Goal: Information Seeking & Learning: Learn about a topic

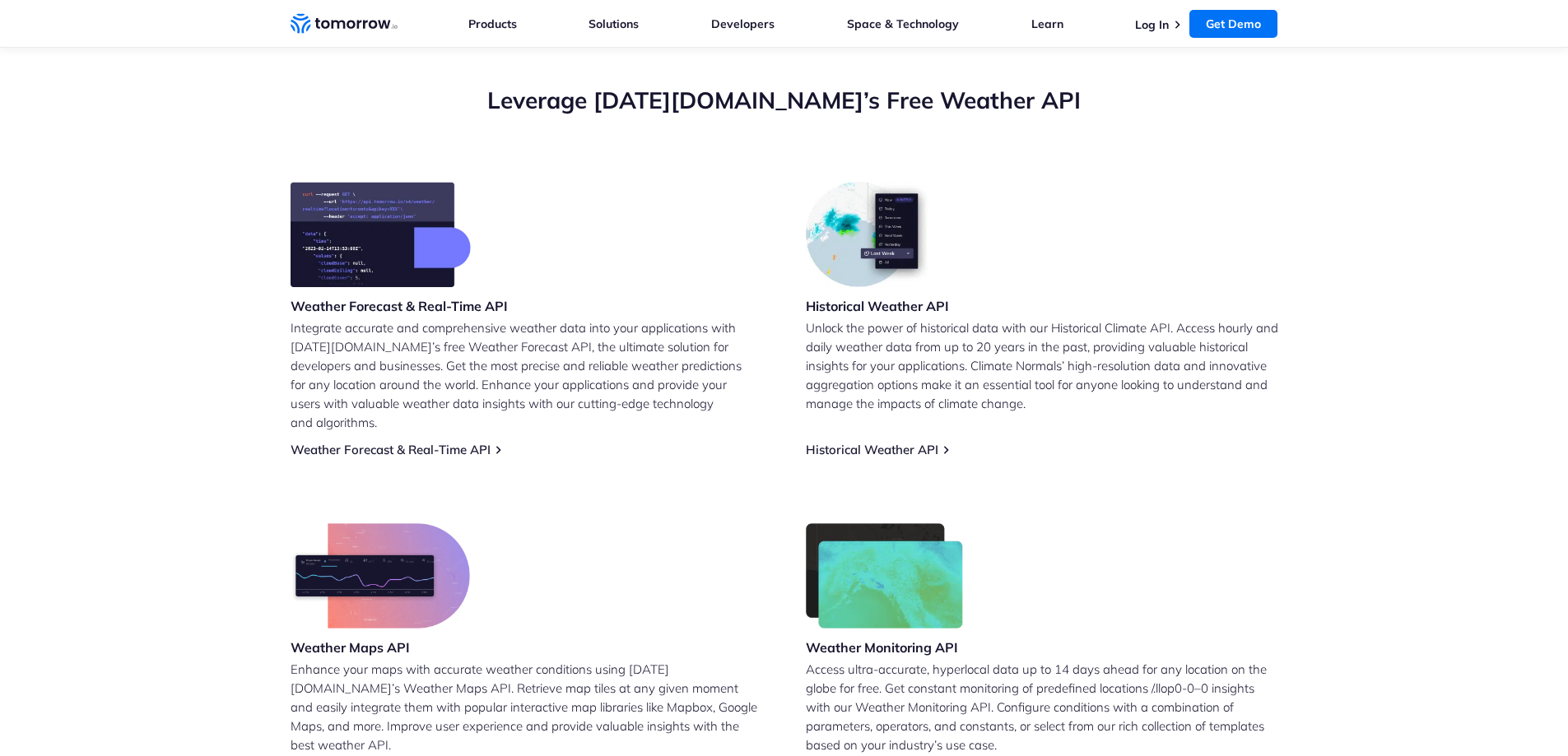
scroll to position [577, 0]
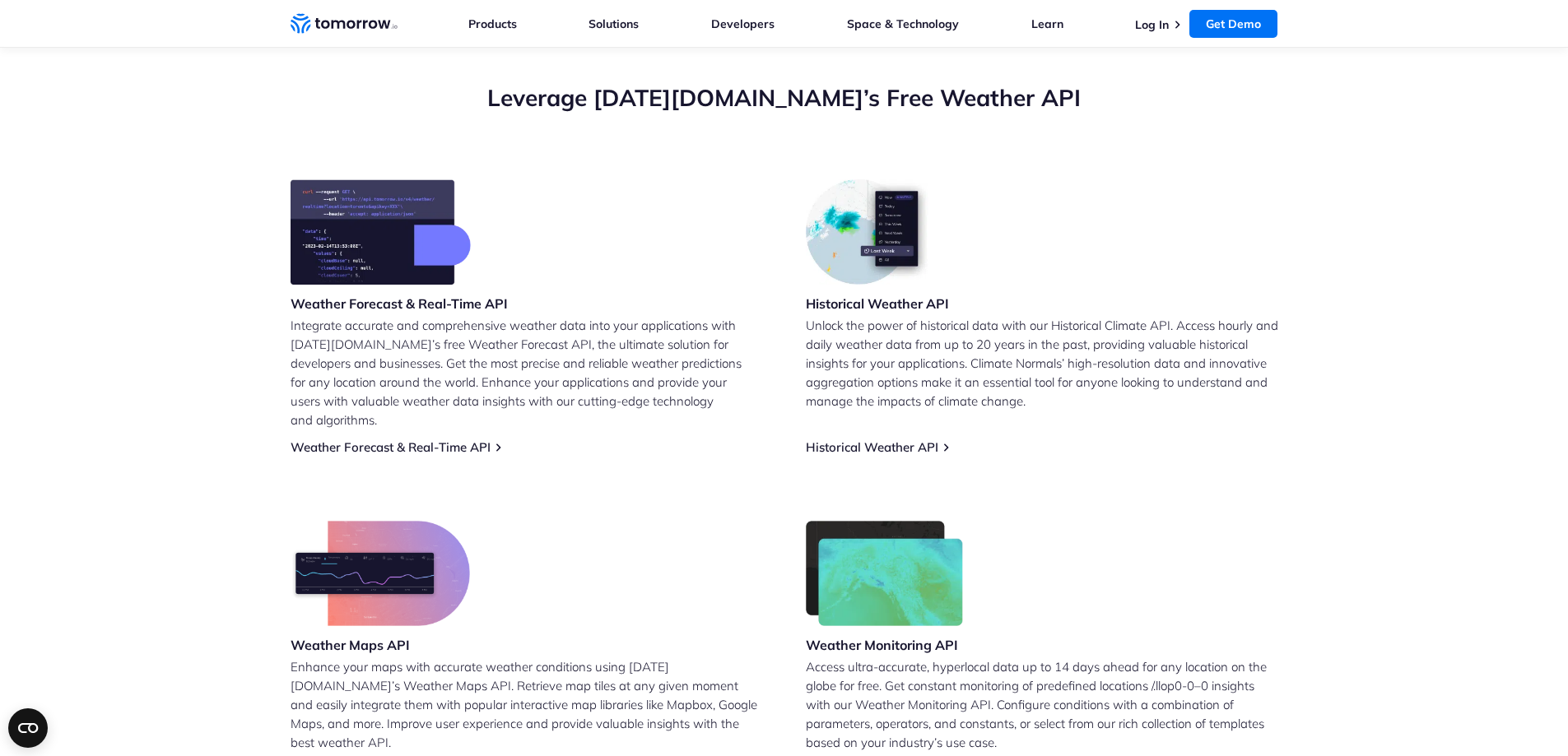
click at [480, 305] on h3 "Weather Forecast & Real-Time API" at bounding box center [399, 304] width 218 height 18
click at [430, 315] on div "Weather Forecast & Real-Time API" at bounding box center [399, 248] width 218 height 137
click at [886, 299] on h3 "Historical Weather API" at bounding box center [877, 304] width 143 height 18
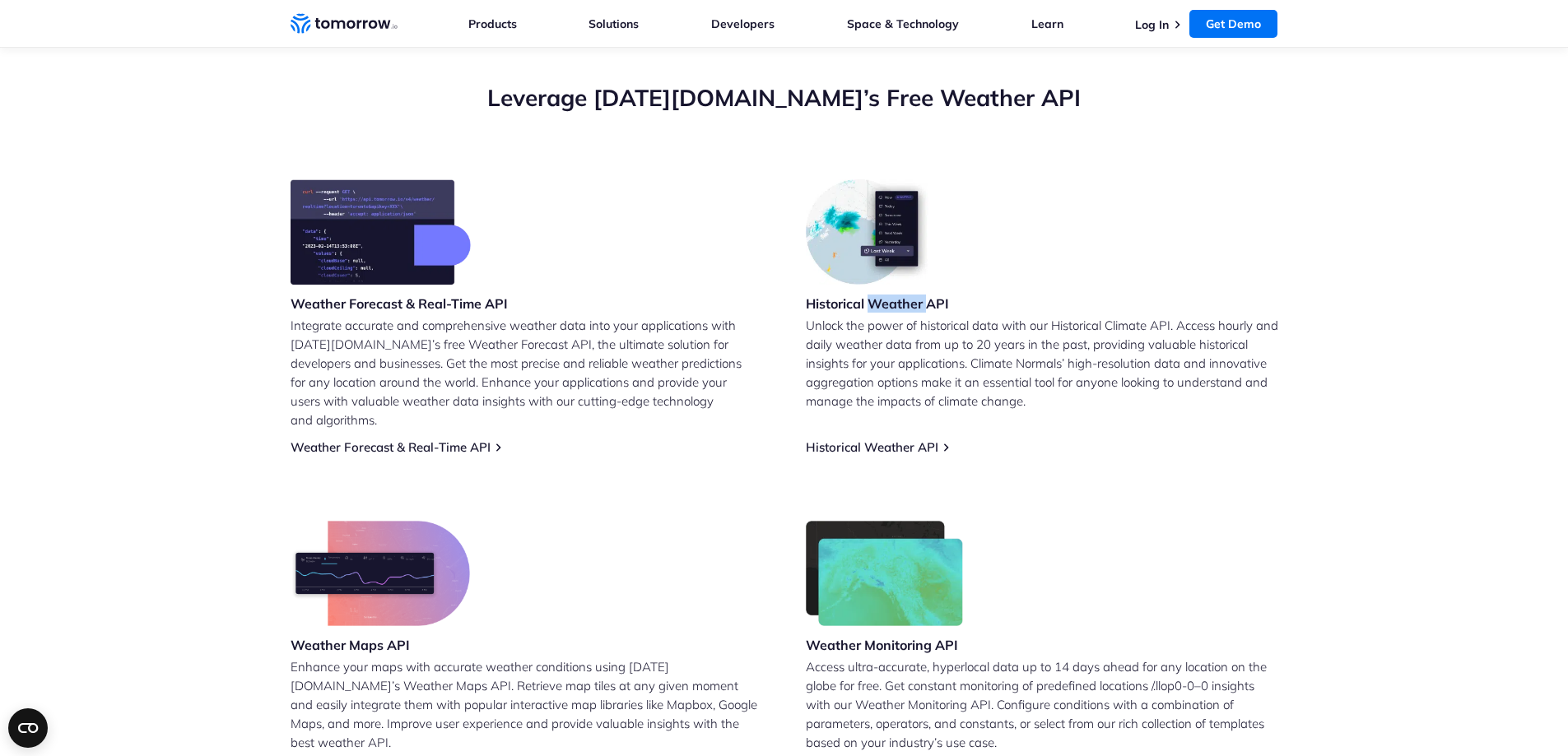
click at [886, 299] on h3 "Historical Weather API" at bounding box center [877, 304] width 143 height 18
click at [877, 350] on p "Unlock the power of historical data with our Historical Climate API. Access hou…" at bounding box center [1042, 363] width 473 height 95
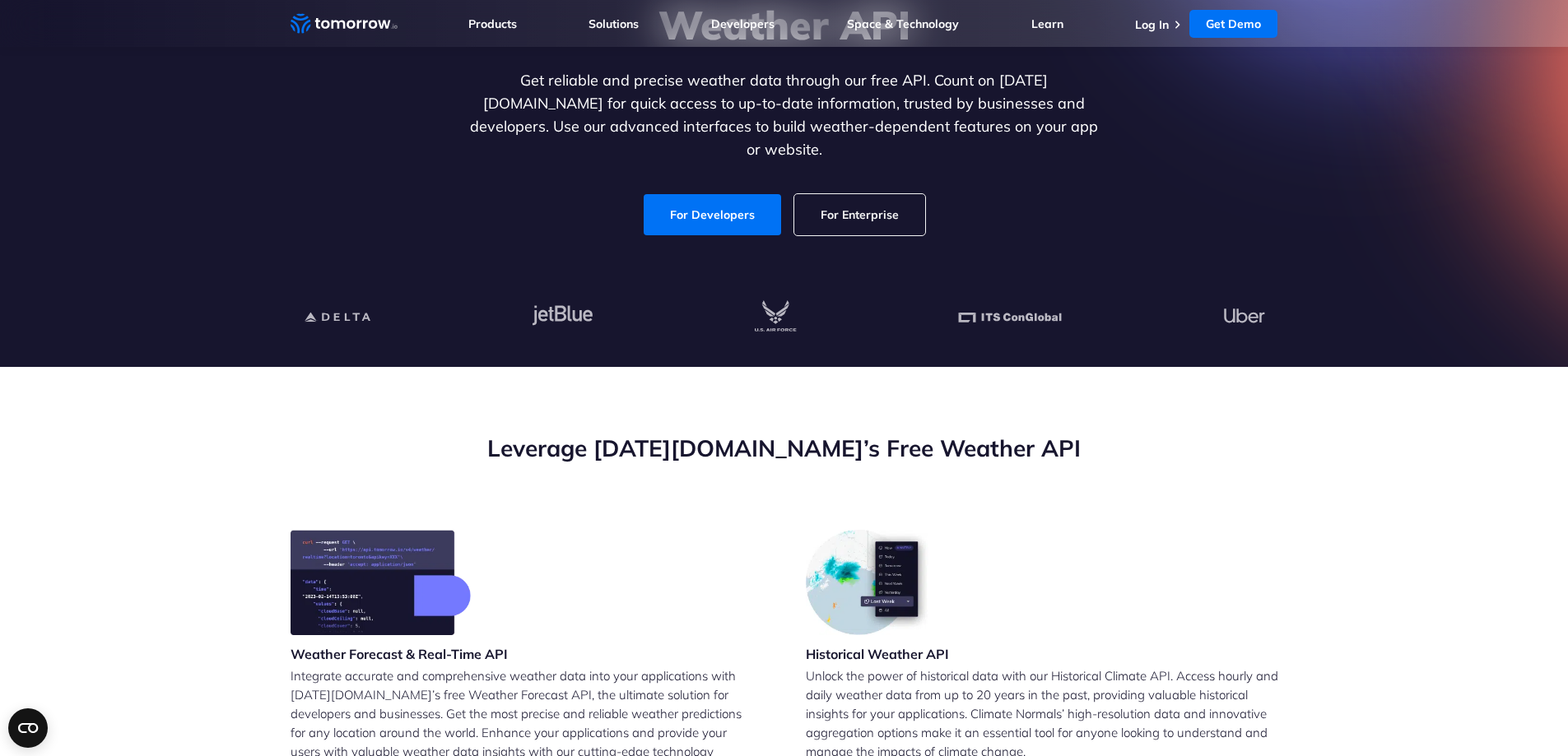
scroll to position [164, 0]
